Goal: Task Accomplishment & Management: Manage account settings

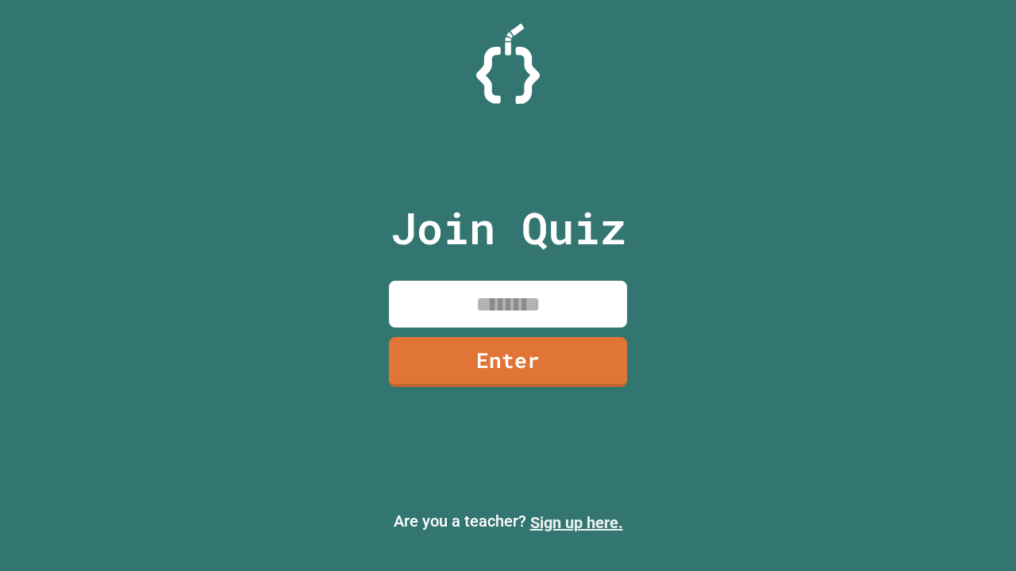
click at [576, 523] on link "Sign up here." at bounding box center [576, 522] width 93 height 19
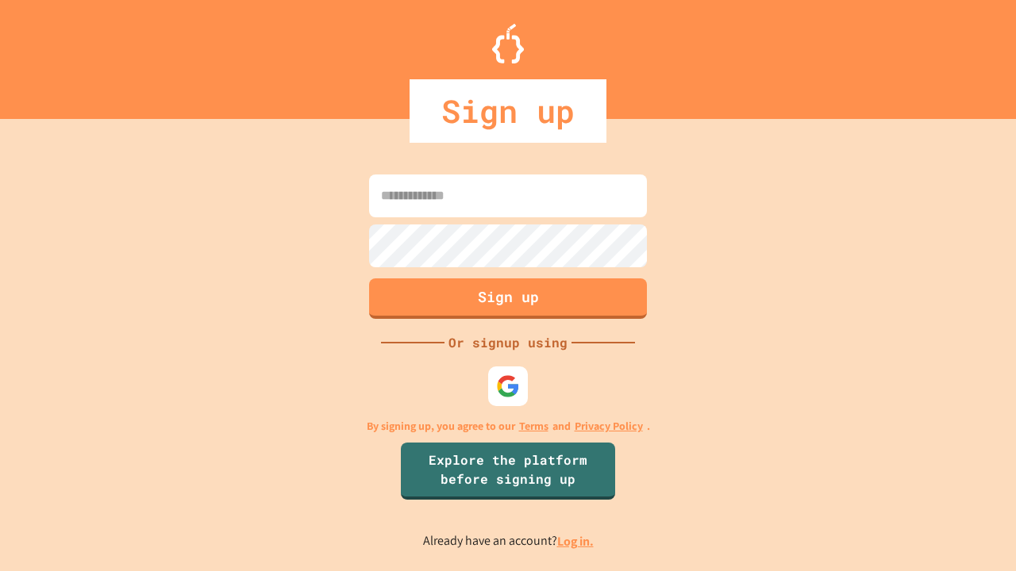
click at [576, 541] on link "Log in." at bounding box center [575, 541] width 37 height 17
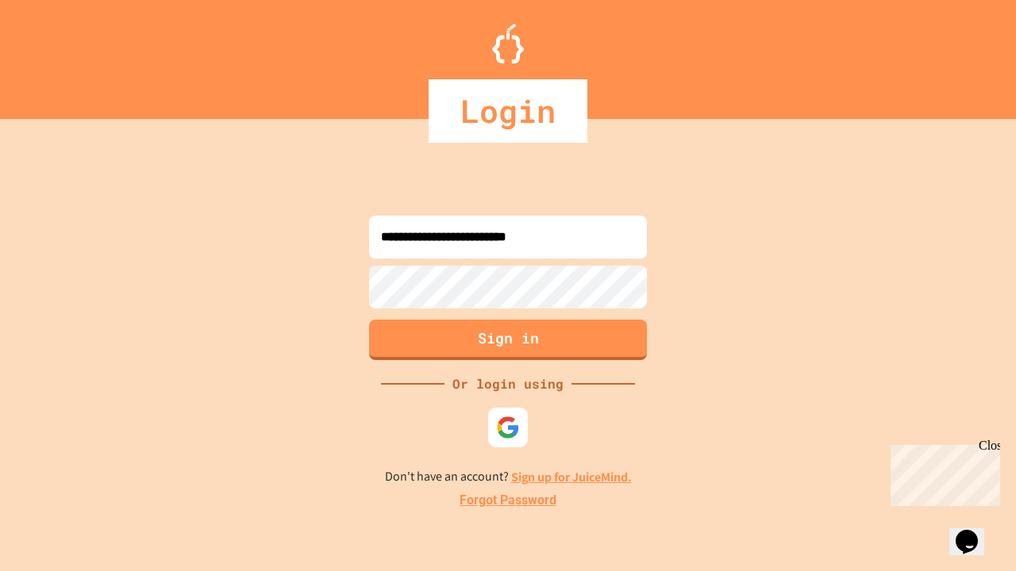
type input "**********"
